Goal: Information Seeking & Learning: Learn about a topic

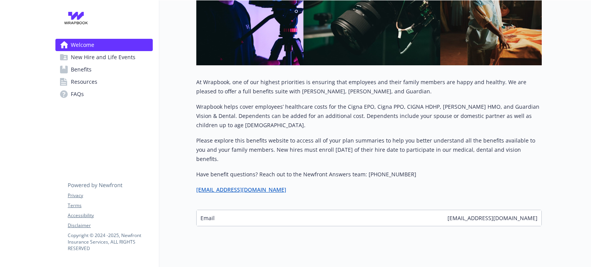
scroll to position [202, 0]
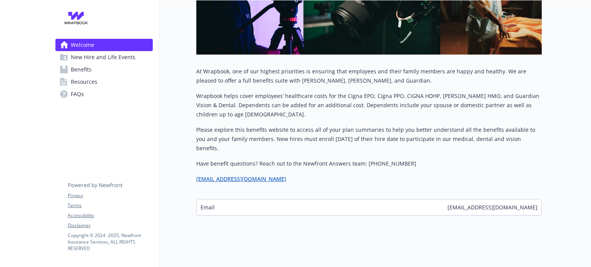
click at [135, 53] on link "New Hire and Life Events" at bounding box center [103, 57] width 97 height 12
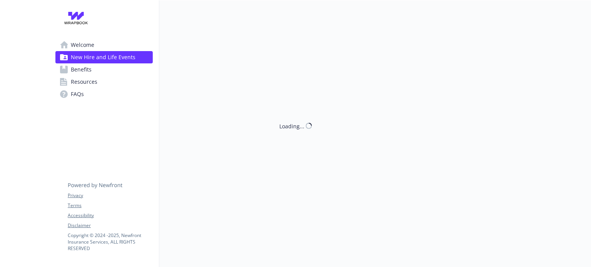
scroll to position [12, 0]
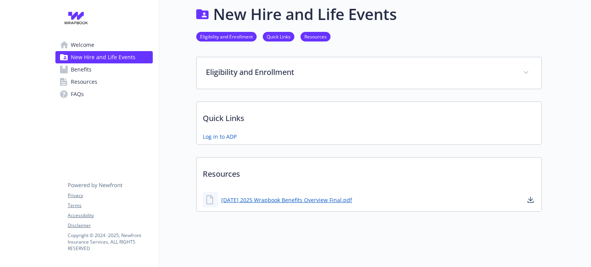
click at [238, 163] on p "Resources" at bounding box center [369, 172] width 345 height 28
drag, startPoint x: 238, startPoint y: 163, endPoint x: 242, endPoint y: 185, distance: 23.0
click at [242, 185] on div "Resources [DATE] 2025 Wrapbook Benefits Overview Final.pdf" at bounding box center [368, 184] width 345 height 55
click at [242, 189] on div "[DATE] 2025 Wrapbook Benefits Overview Final.pdf" at bounding box center [369, 200] width 345 height 23
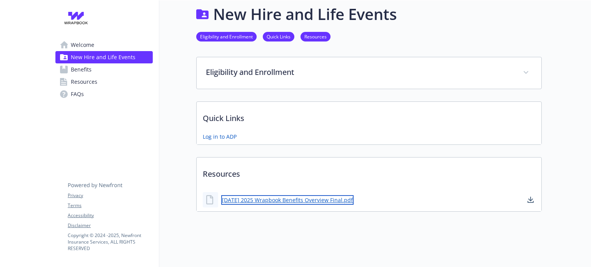
click at [290, 195] on link "[DATE] 2025 Wrapbook Benefits Overview Final.pdf" at bounding box center [287, 200] width 132 height 10
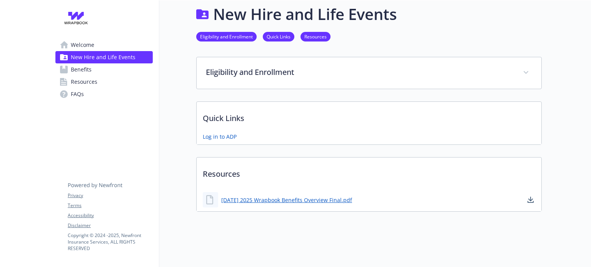
click at [132, 68] on link "Benefits" at bounding box center [103, 69] width 97 height 12
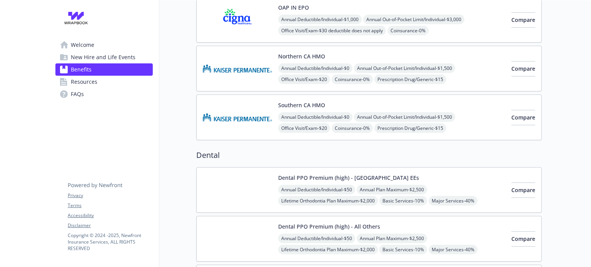
scroll to position [186, 0]
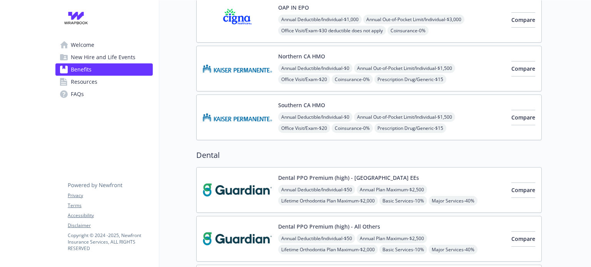
click at [123, 81] on link "Resources" at bounding box center [103, 82] width 97 height 12
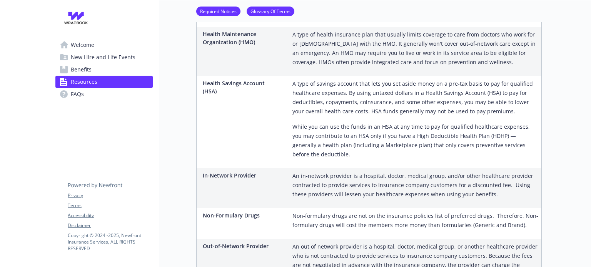
scroll to position [851, 0]
